Goal: Task Accomplishment & Management: Use online tool/utility

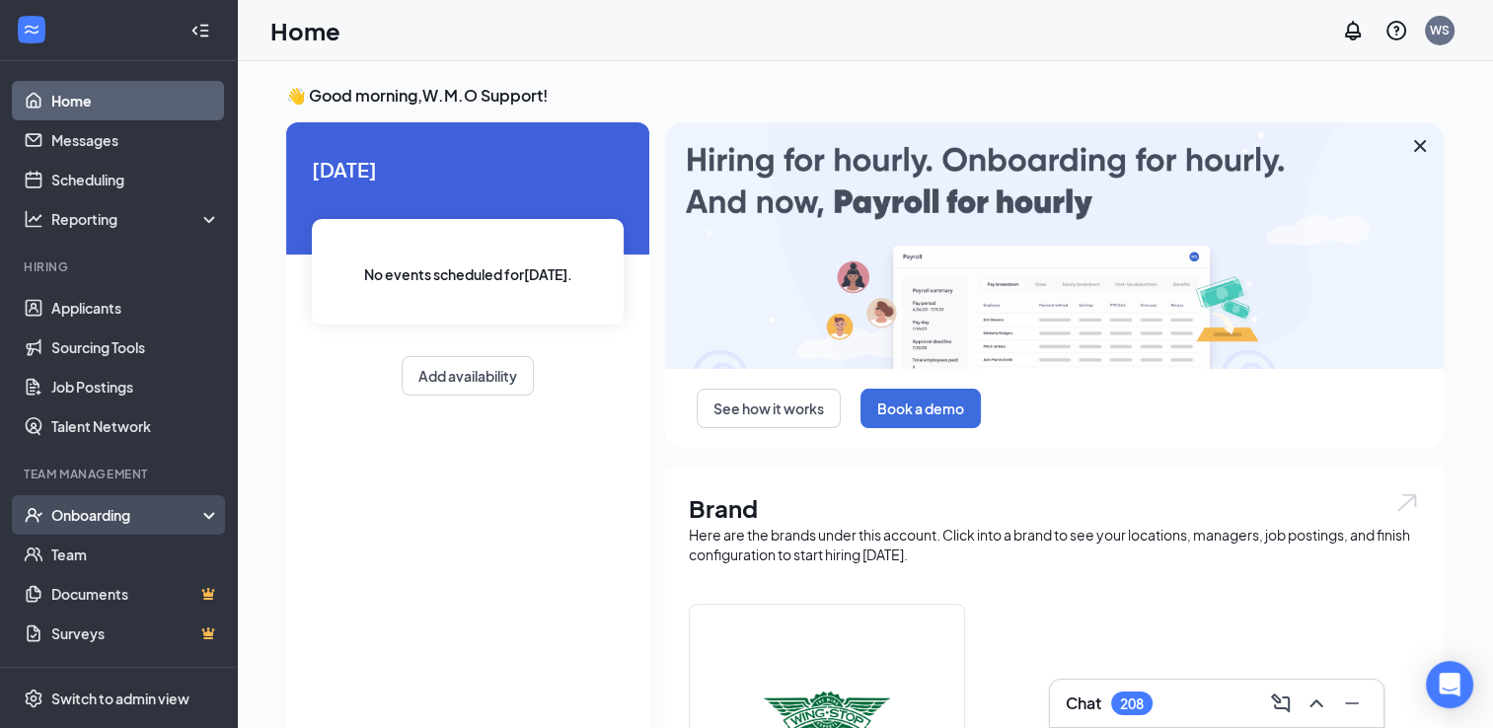
click at [125, 515] on div "Onboarding" at bounding box center [127, 515] width 152 height 20
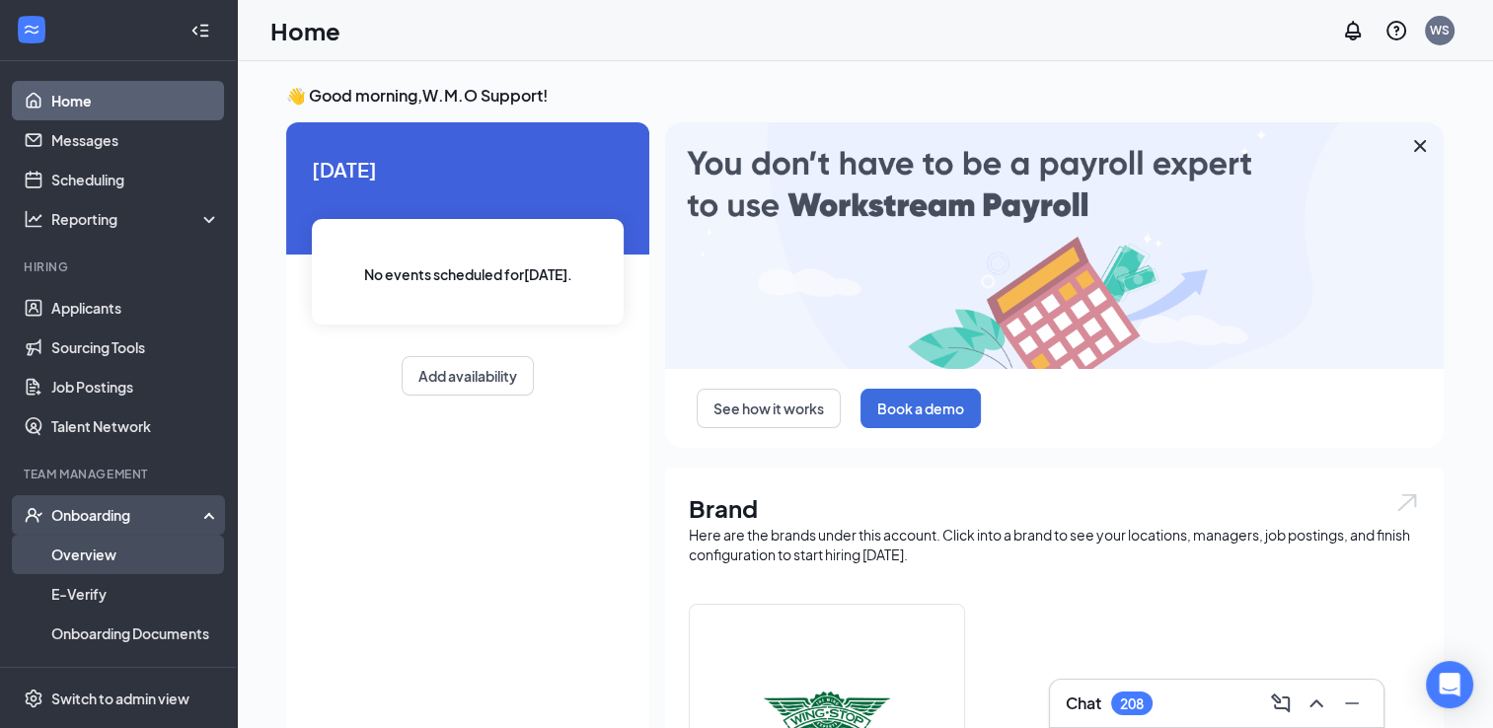
click at [109, 554] on link "Overview" at bounding box center [135, 554] width 169 height 39
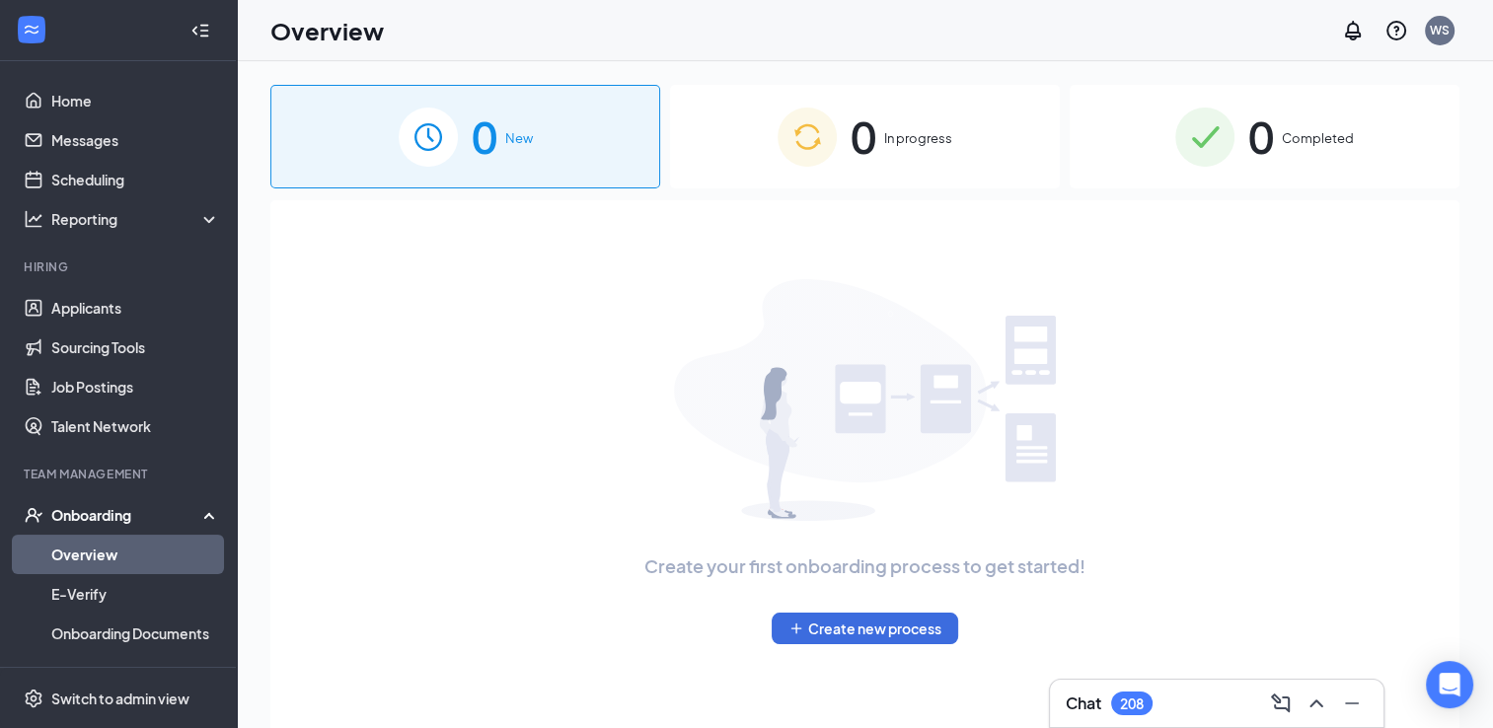
click at [907, 135] on span "In progress" at bounding box center [918, 138] width 68 height 20
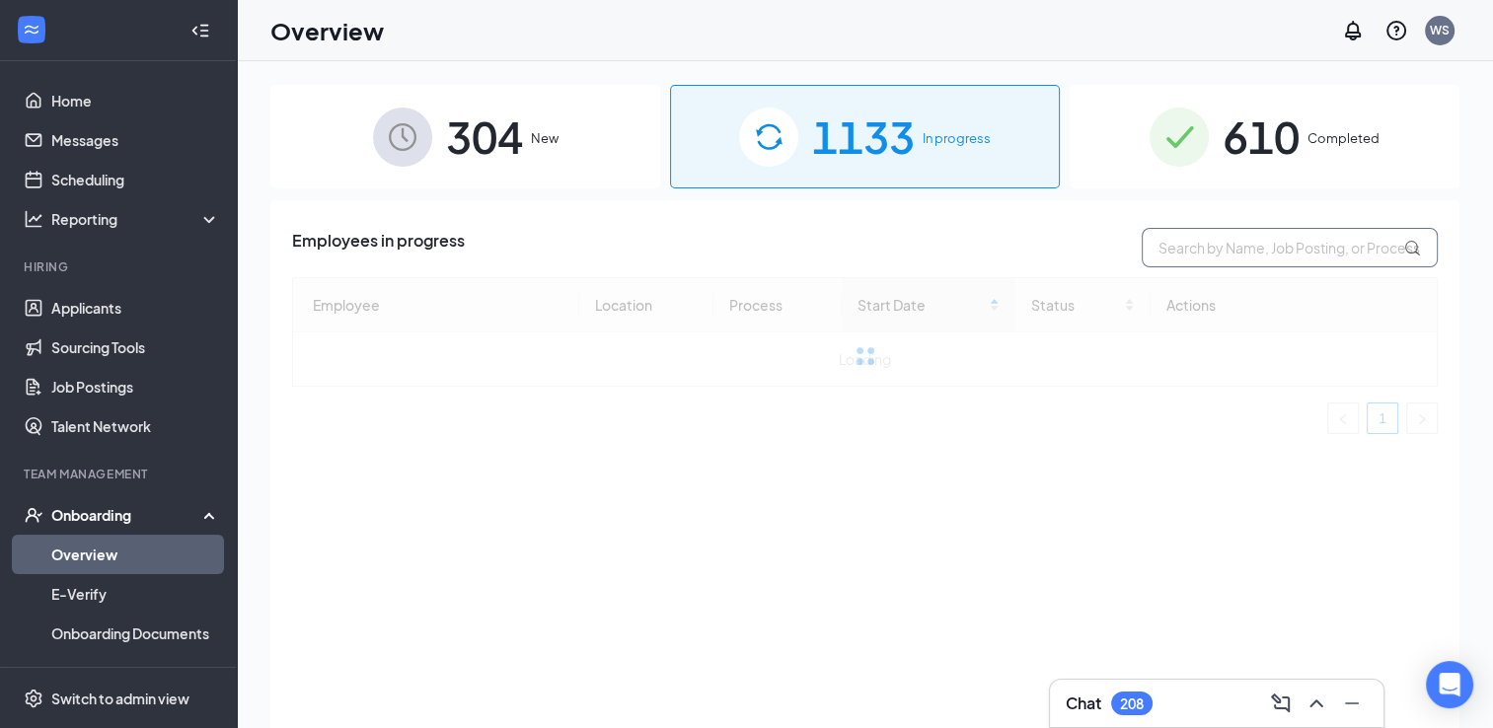
click at [1233, 257] on input "text" at bounding box center [1289, 247] width 296 height 39
type input "demarion"
click at [1287, 149] on span "610" at bounding box center [1260, 137] width 77 height 68
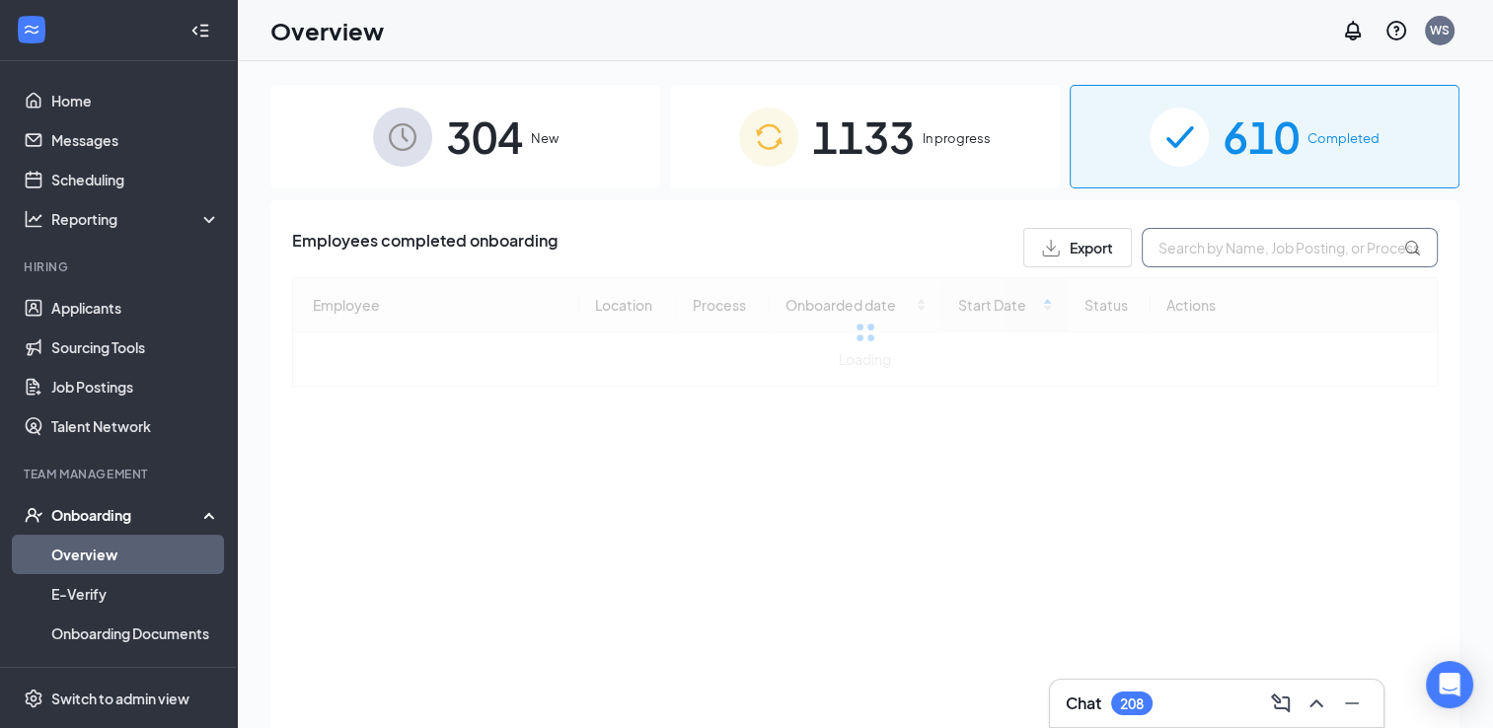
click at [1265, 250] on input "text" at bounding box center [1289, 247] width 296 height 39
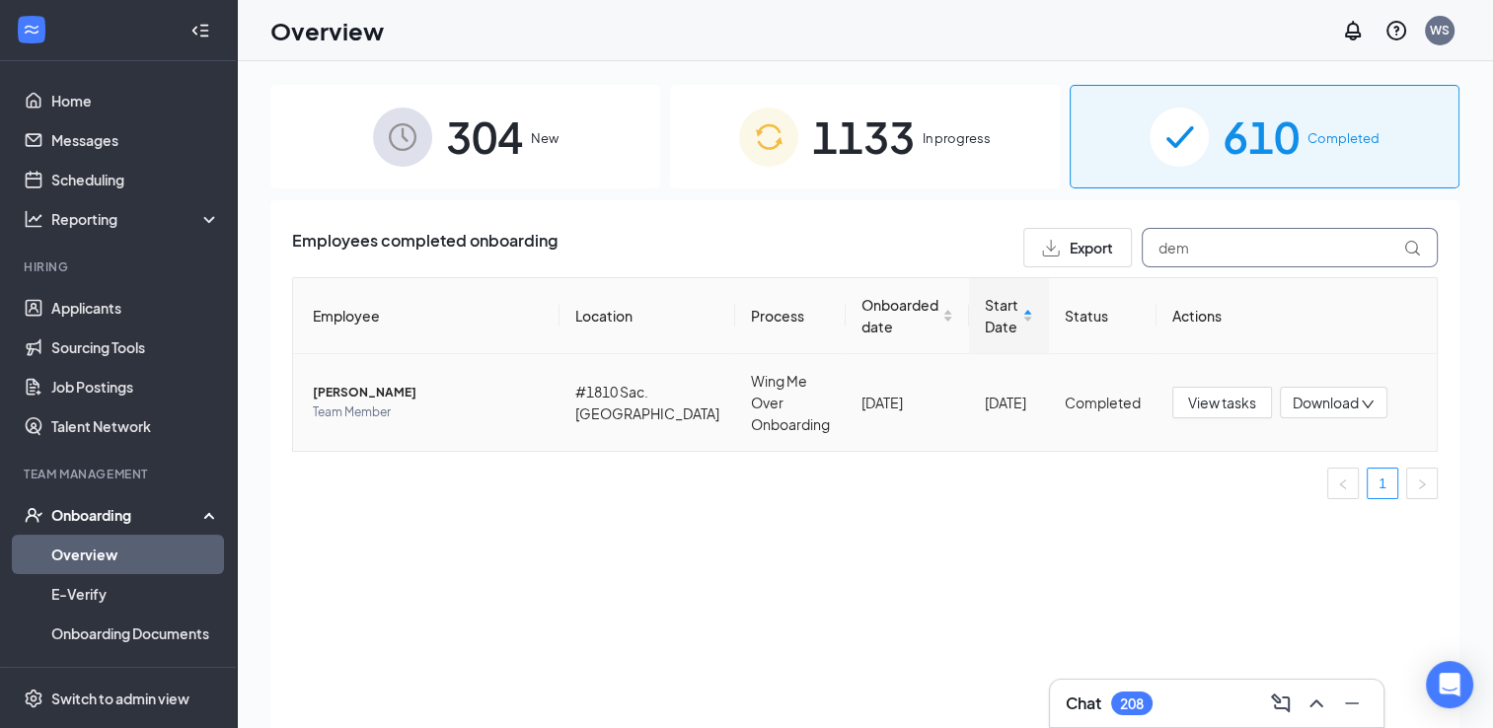
type input "dem"
click at [488, 403] on span "Team Member" at bounding box center [428, 413] width 231 height 20
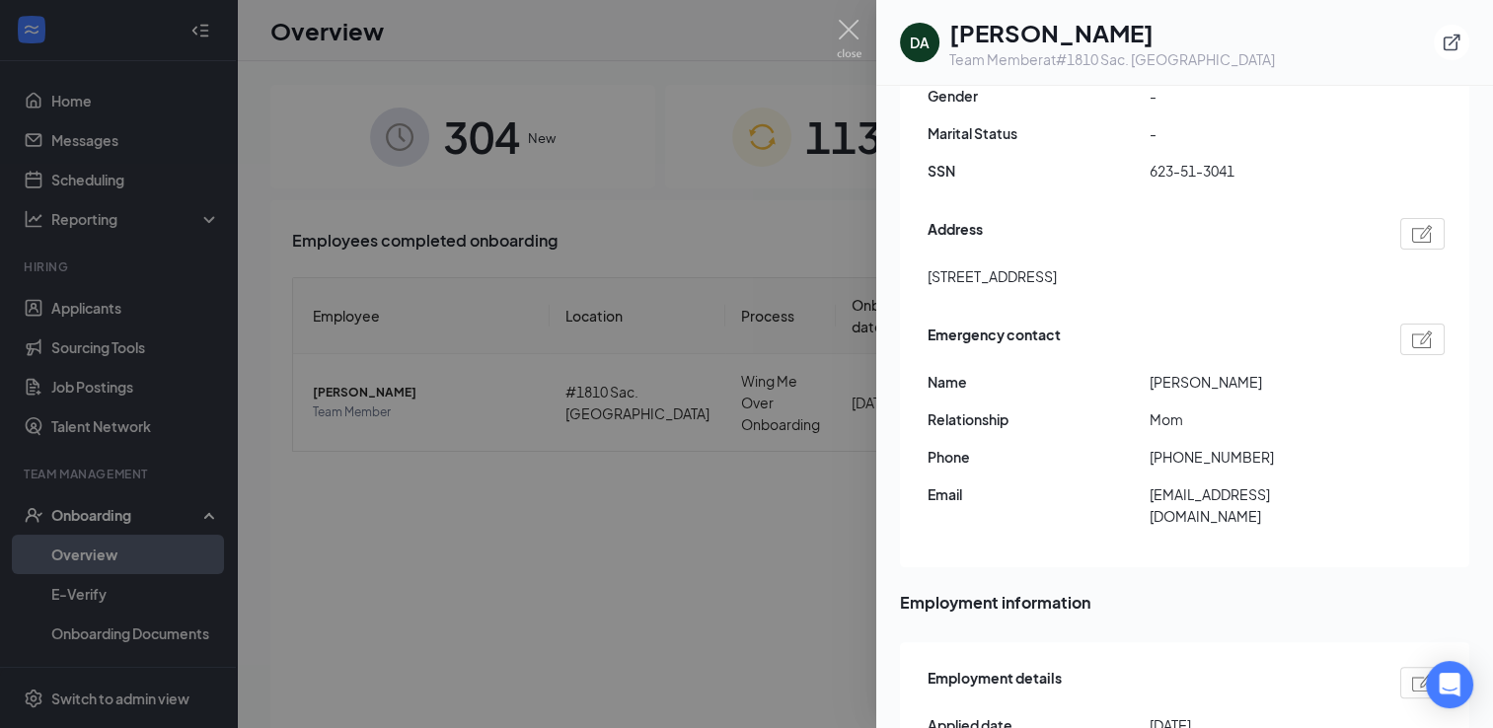
scroll to position [493, 0]
